Goal: Task Accomplishment & Management: Manage account settings

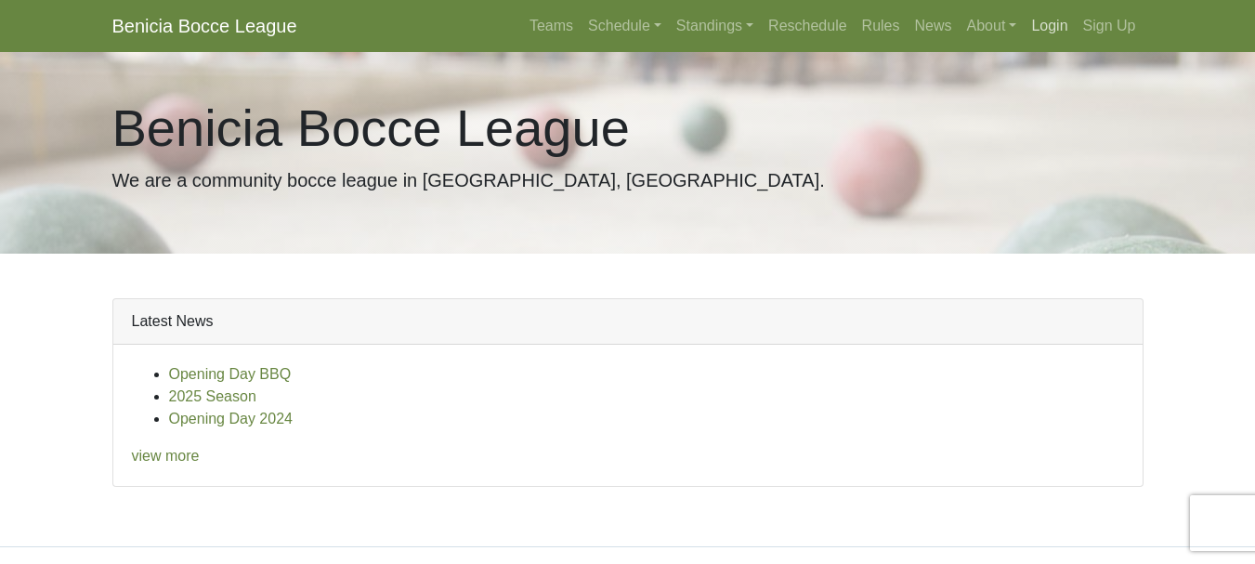
click at [1054, 22] on link "Login" at bounding box center [1049, 25] width 51 height 37
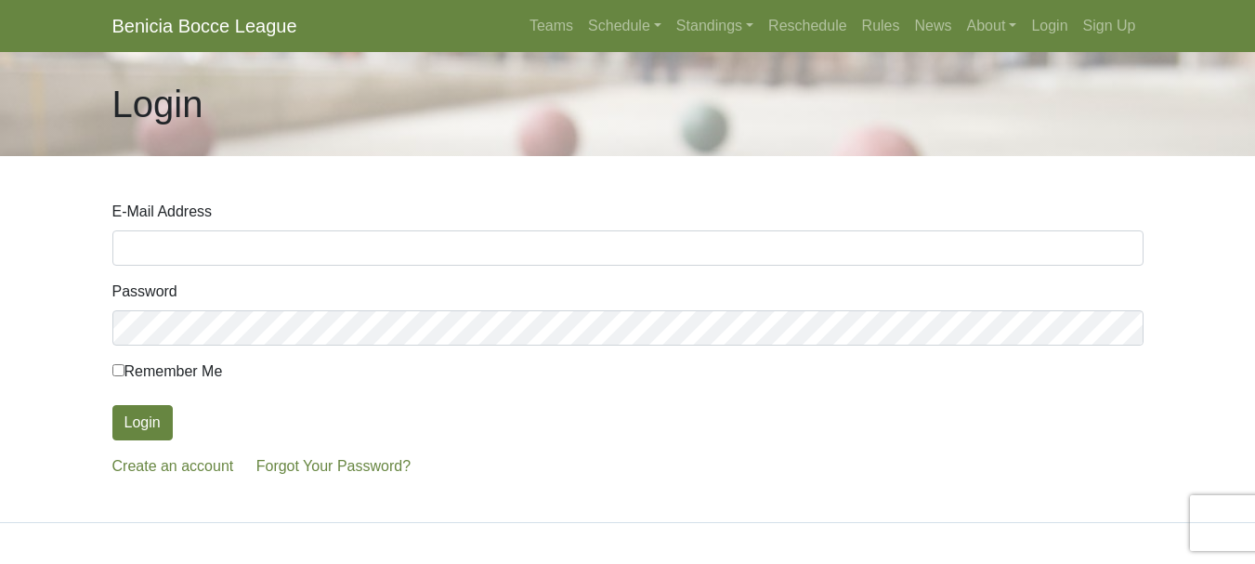
type input "[EMAIL_ADDRESS][DOMAIN_NAME]"
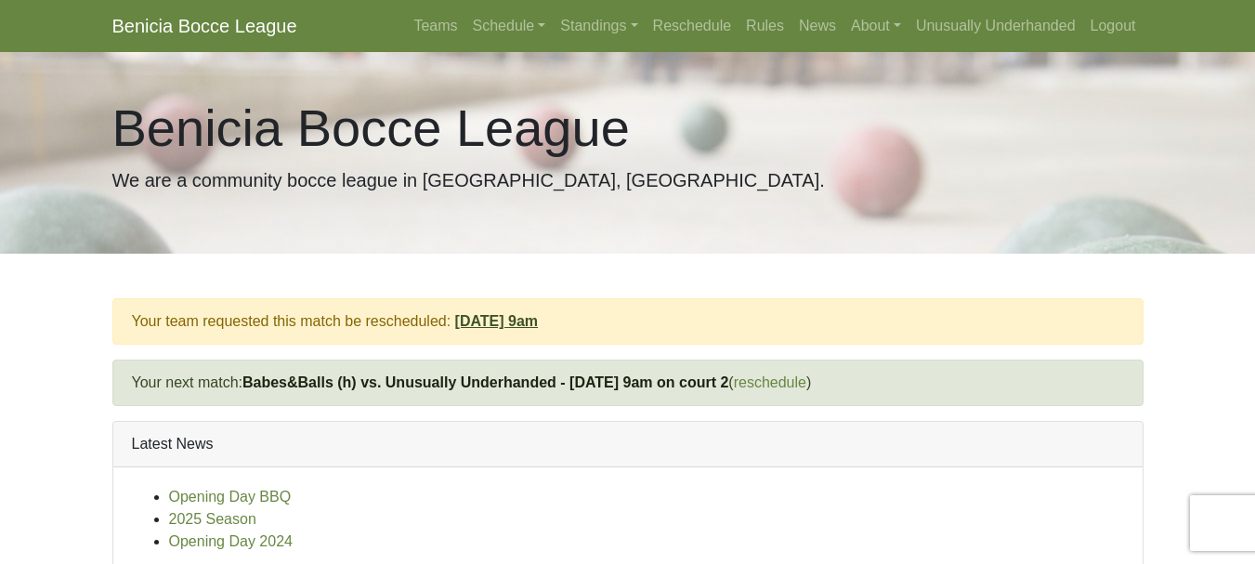
click at [511, 321] on link "Sun., 8/10/25, 9am" at bounding box center [497, 321] width 84 height 16
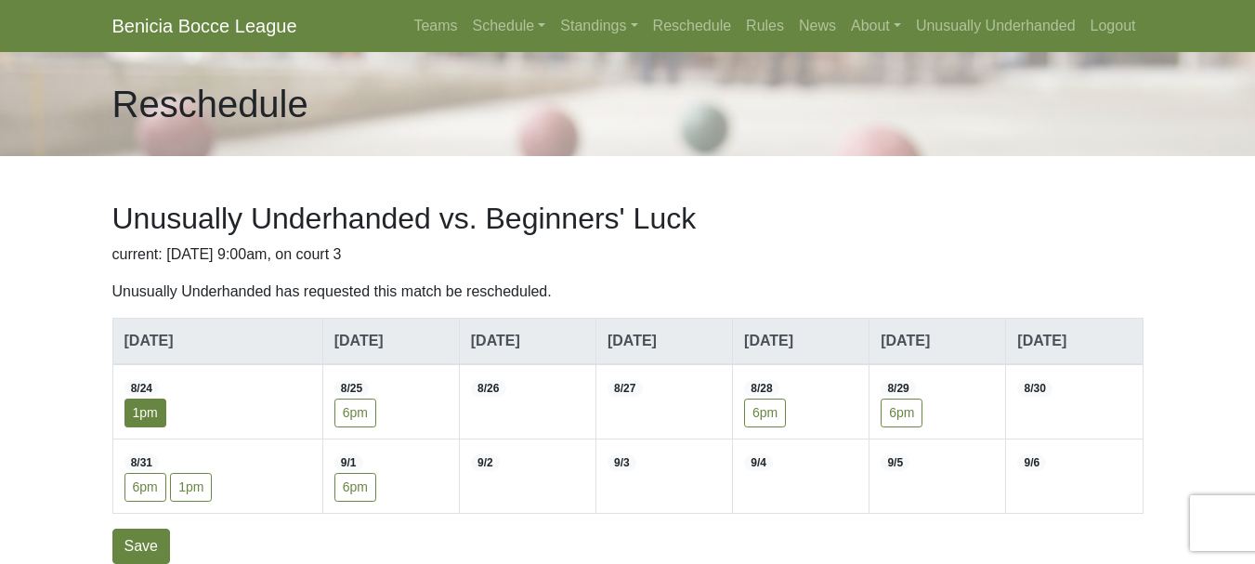
click at [149, 414] on label "1pm" at bounding box center [146, 413] width 42 height 29
checkbox input"] "true"
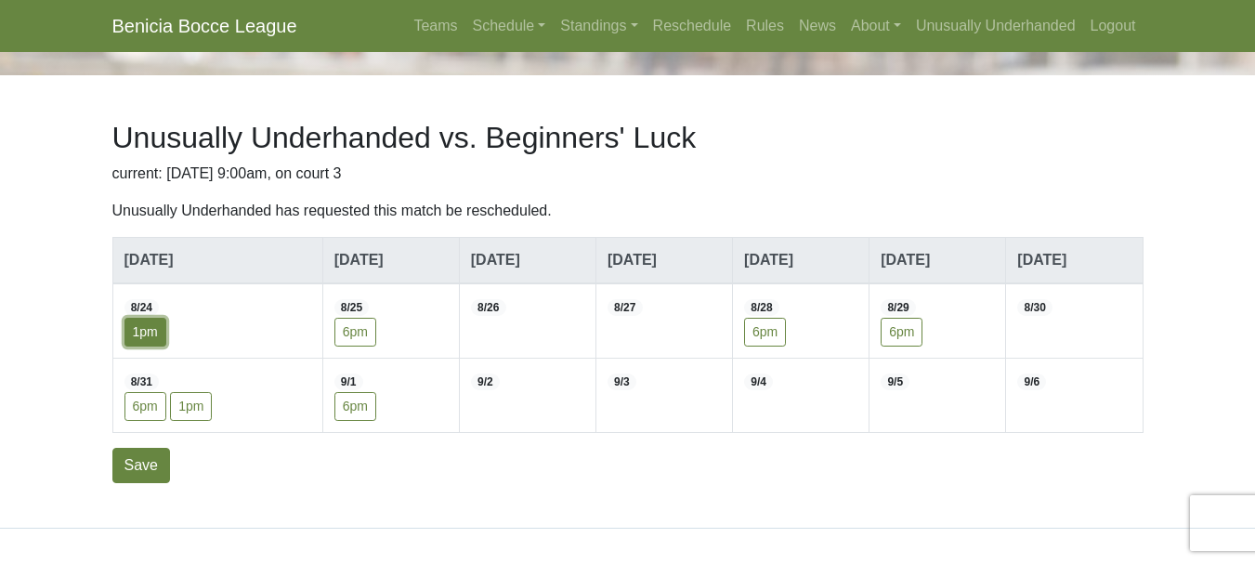
scroll to position [82, 0]
click at [137, 466] on input "Save" at bounding box center [141, 464] width 58 height 35
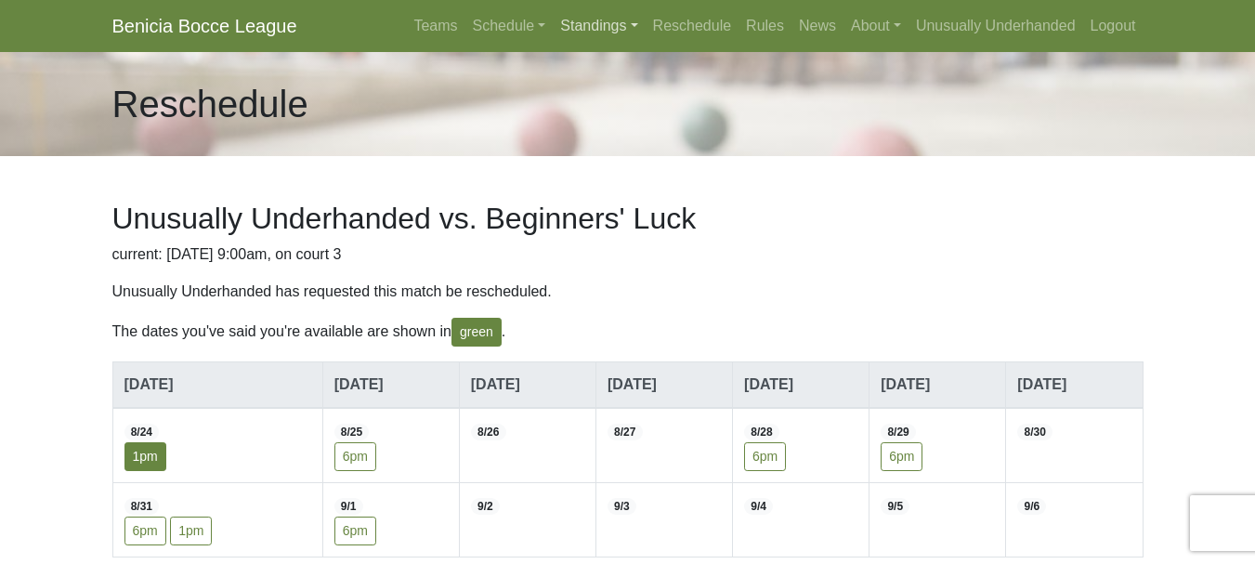
click at [599, 26] on link "Standings" at bounding box center [599, 25] width 92 height 37
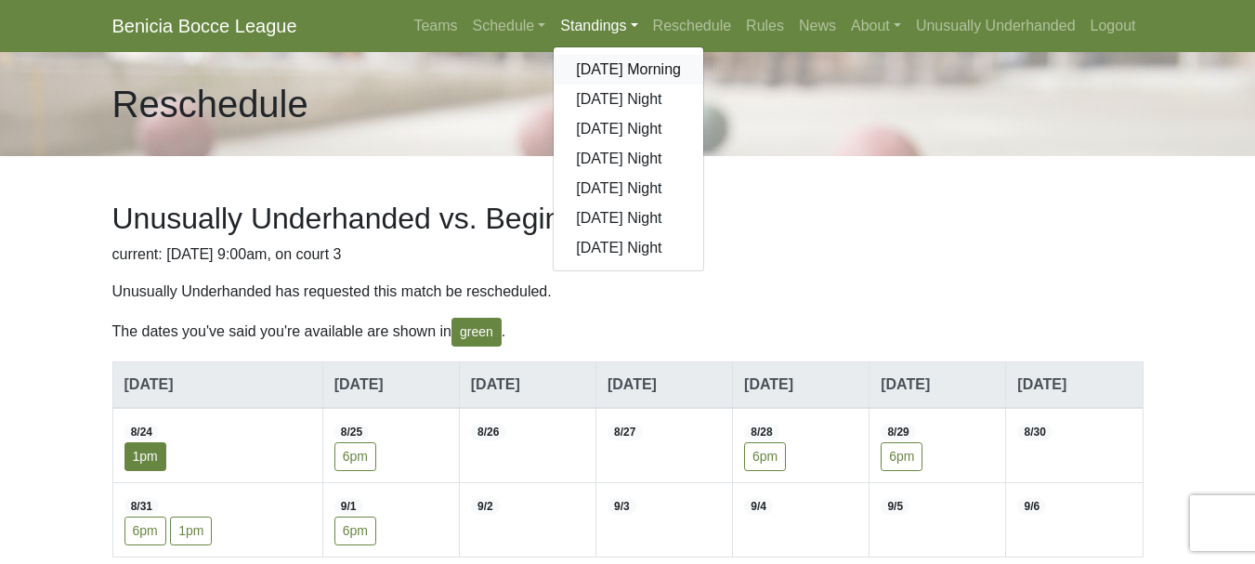
click at [601, 64] on link "[DATE] Morning" at bounding box center [629, 70] width 150 height 30
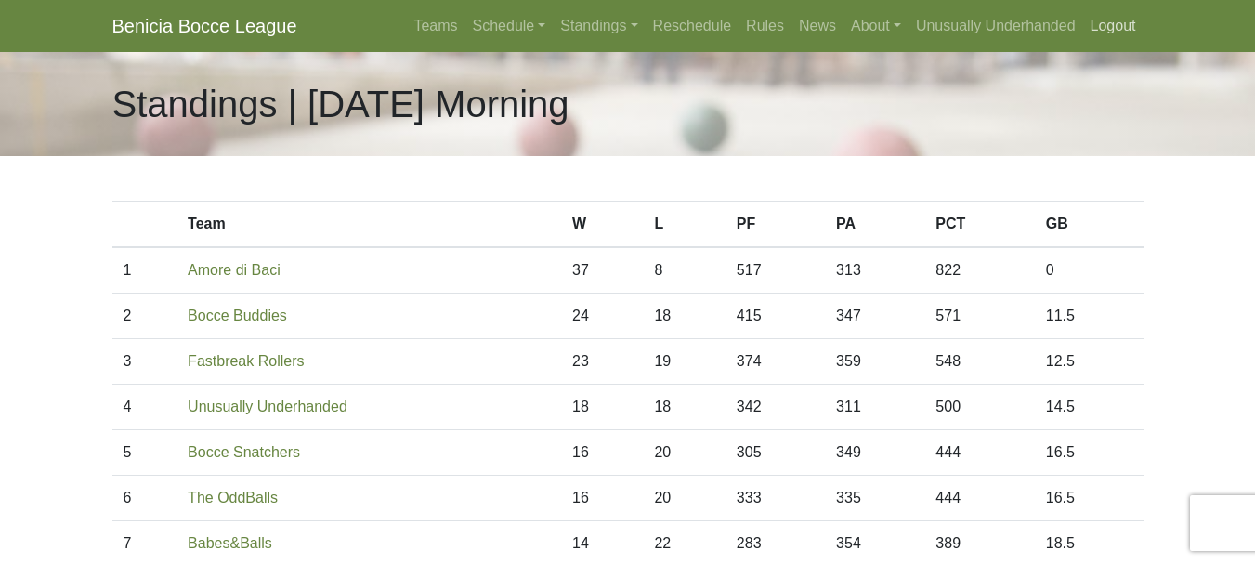
click at [1107, 21] on link "Logout" at bounding box center [1113, 25] width 60 height 37
